Goal: Information Seeking & Learning: Learn about a topic

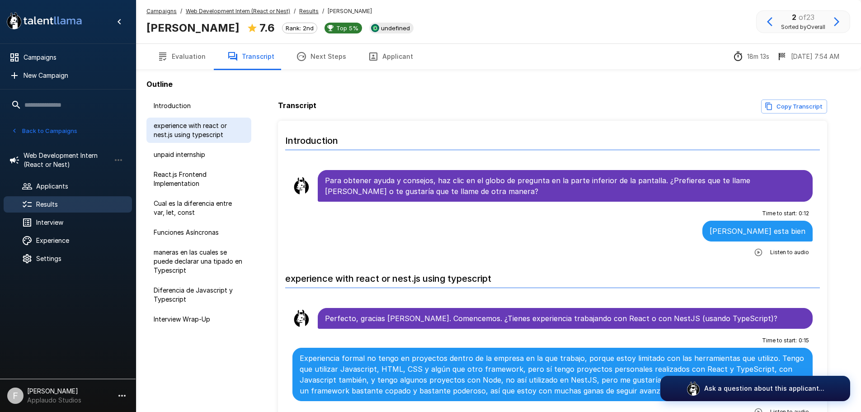
scroll to position [633, 0]
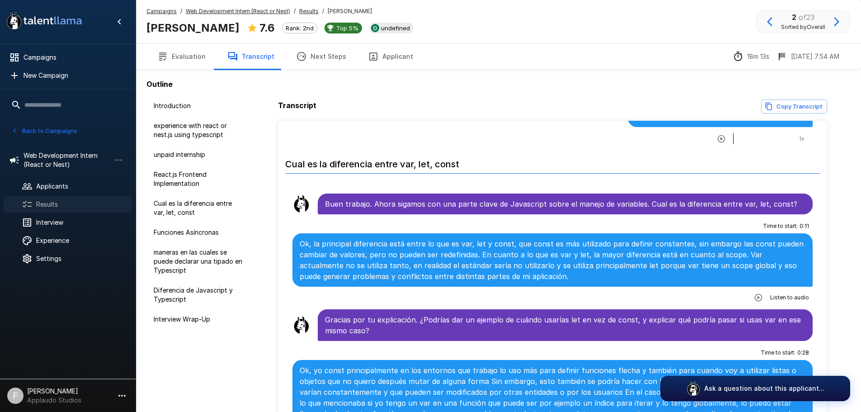
click at [49, 205] on span "Results" at bounding box center [80, 204] width 89 height 9
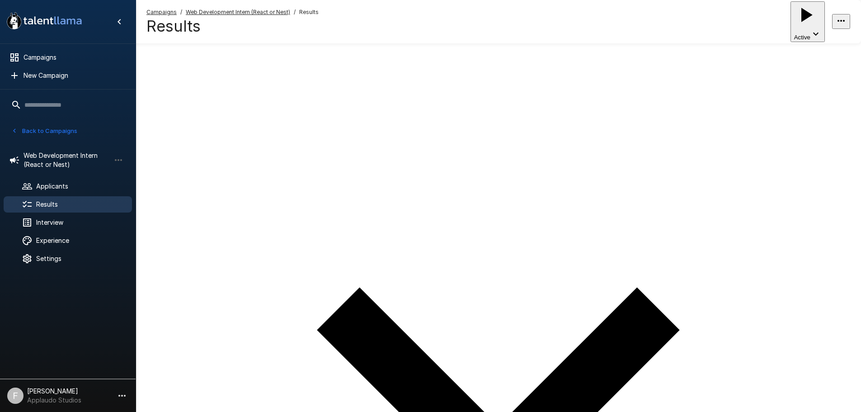
scroll to position [45, 0]
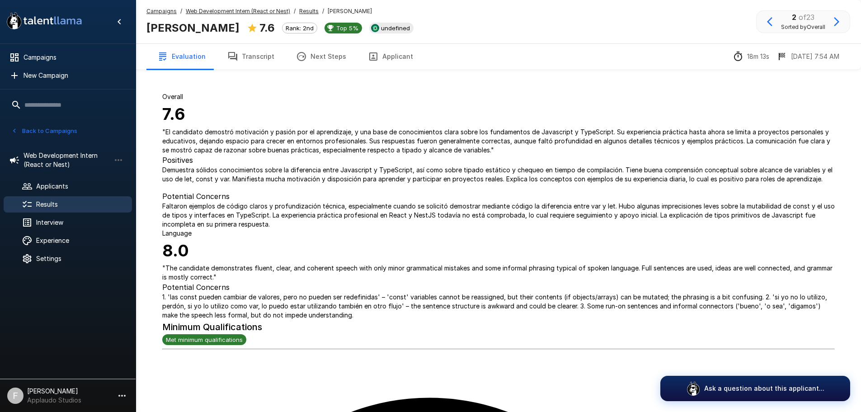
click at [265, 61] on button "Transcript" at bounding box center [251, 56] width 69 height 25
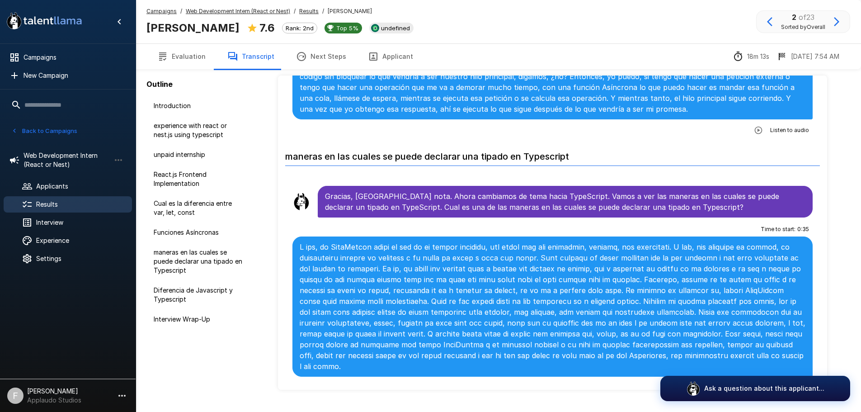
scroll to position [1402, 0]
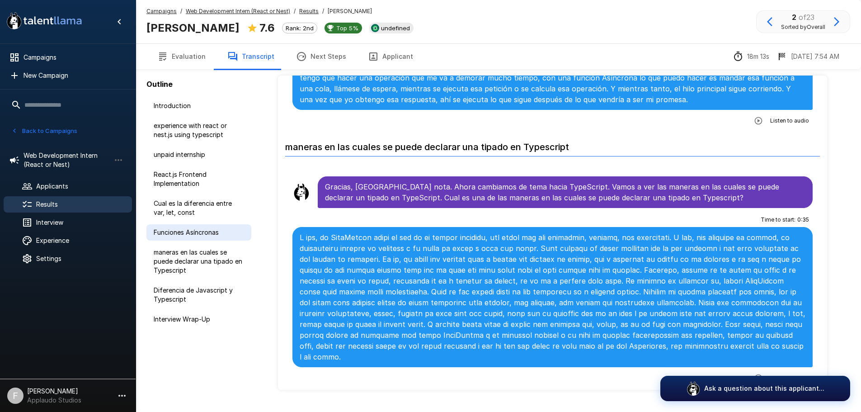
click at [186, 224] on div "Funciones Asíncronas" at bounding box center [198, 232] width 105 height 16
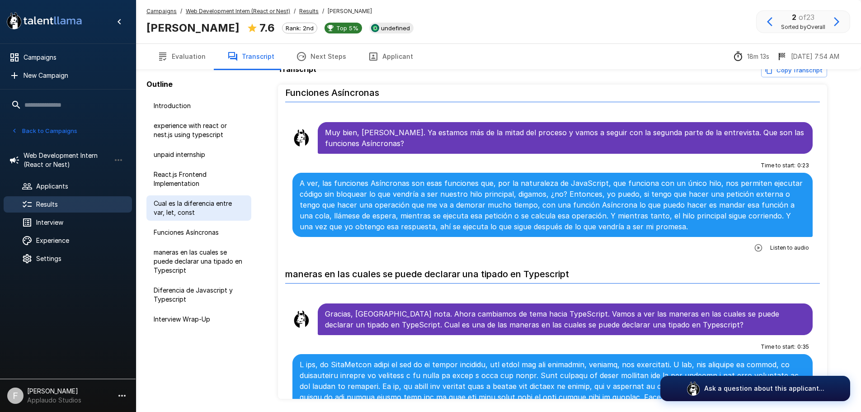
scroll to position [1271, 0]
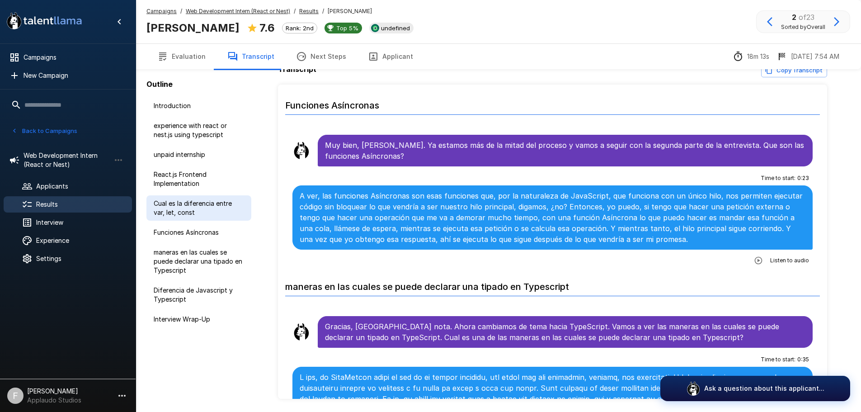
click at [189, 214] on span "Cual es la diferencia entre var, let, const" at bounding box center [199, 208] width 90 height 18
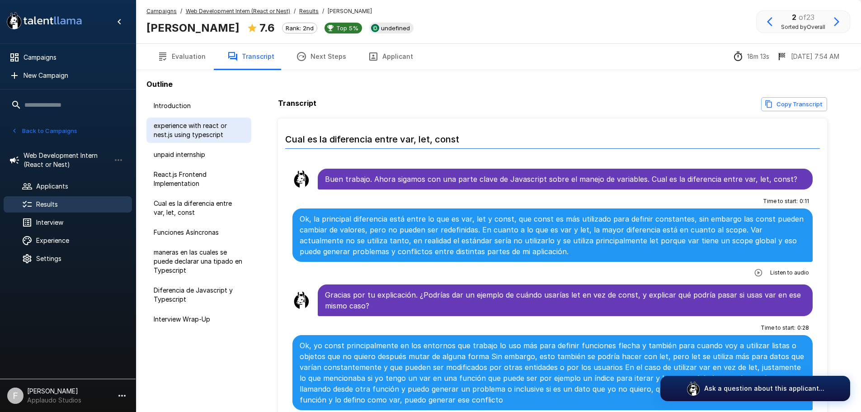
scroll to position [0, 0]
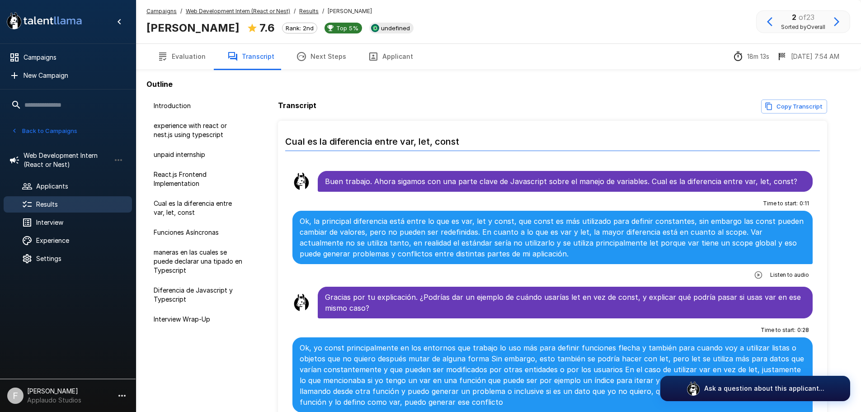
click at [61, 211] on div "Results" at bounding box center [68, 204] width 128 height 16
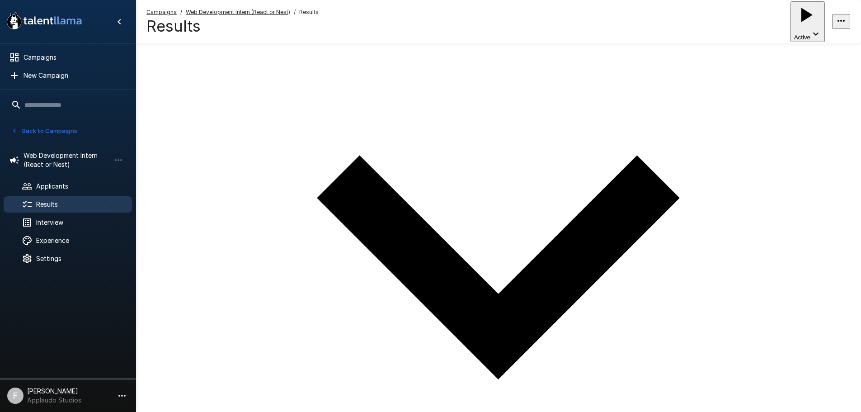
scroll to position [169, 0]
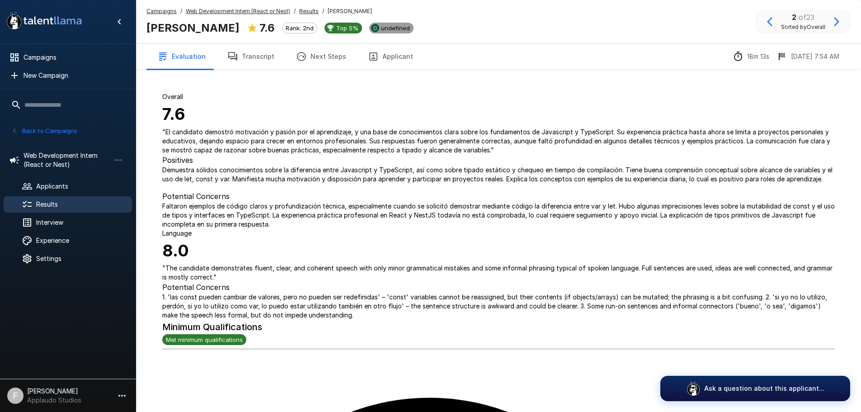
click at [378, 29] on span "undefined" at bounding box center [396, 27] width 36 height 7
click at [254, 61] on button "Transcript" at bounding box center [251, 56] width 69 height 25
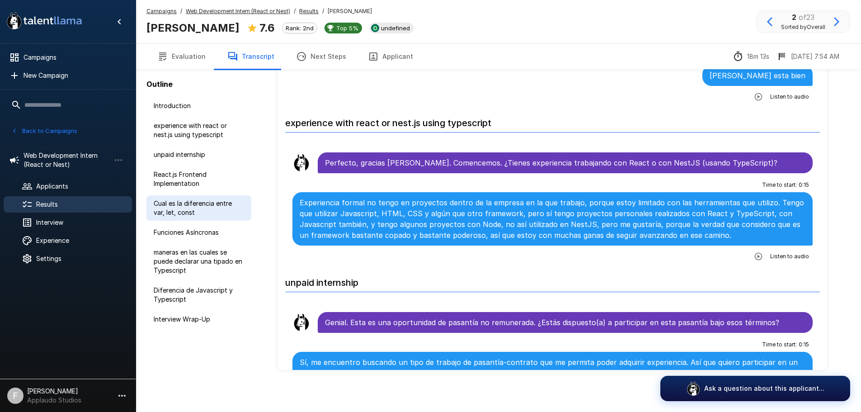
scroll to position [66, 0]
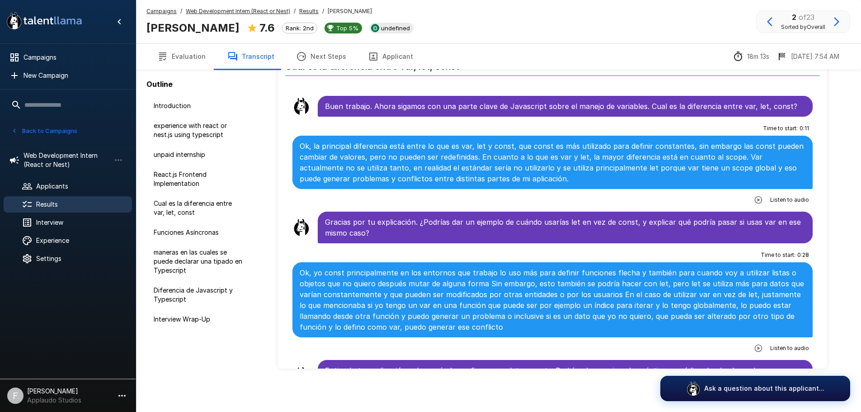
scroll to position [769, 0]
